Goal: Communication & Community: Answer question/provide support

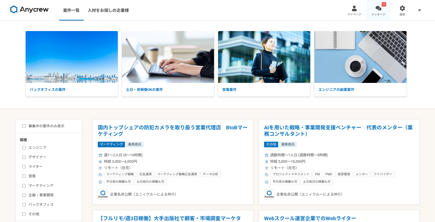
click at [382, 12] on link "1 メッセージ" at bounding box center [379, 10] width 24 height 21
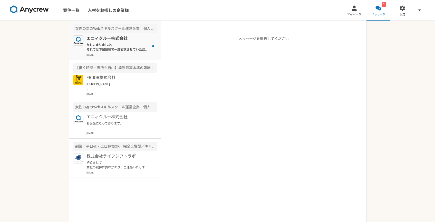
click at [106, 42] on div "エニィクルー株式会社 かしこまりました。 それでは下記日程で一度面談させていただければと思います。 ーーー [PERSON_NAME] - Anycrew 面…" at bounding box center [122, 45] width 70 height 21
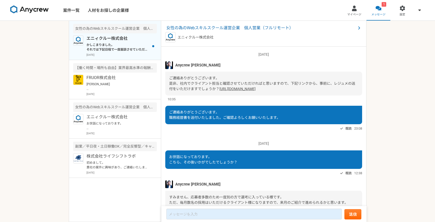
scroll to position [404, 0]
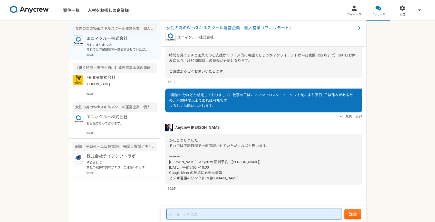
click at [194, 213] on textarea at bounding box center [254, 214] width 176 height 11
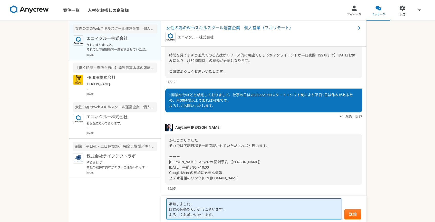
scroll to position [1, 0]
type textarea "承知しました。 日程の調整ありがとうございます。 よろしくお願いいたします。"
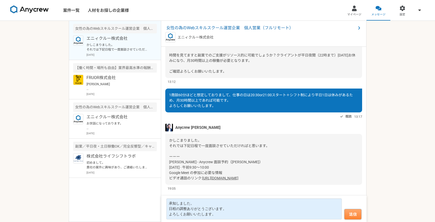
click at [348, 217] on button "送信" at bounding box center [353, 214] width 17 height 10
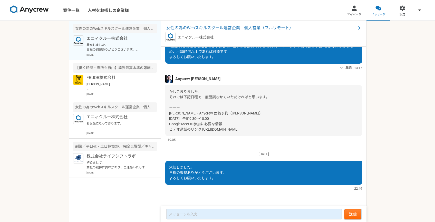
scroll to position [392, 0]
click at [69, 15] on link "案件一覧" at bounding box center [71, 10] width 25 height 21
